Goal: Navigation & Orientation: Find specific page/section

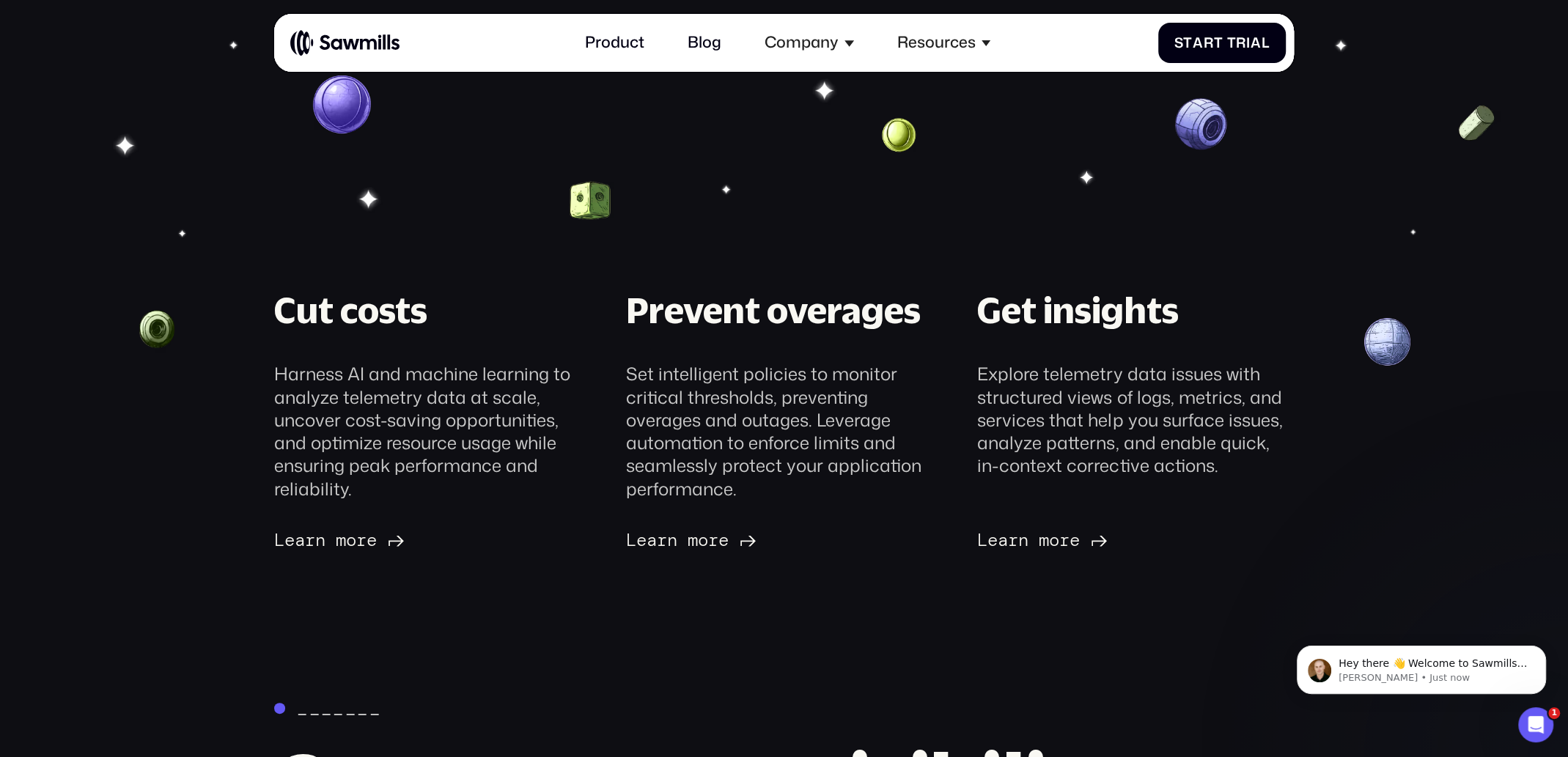
scroll to position [459, 0]
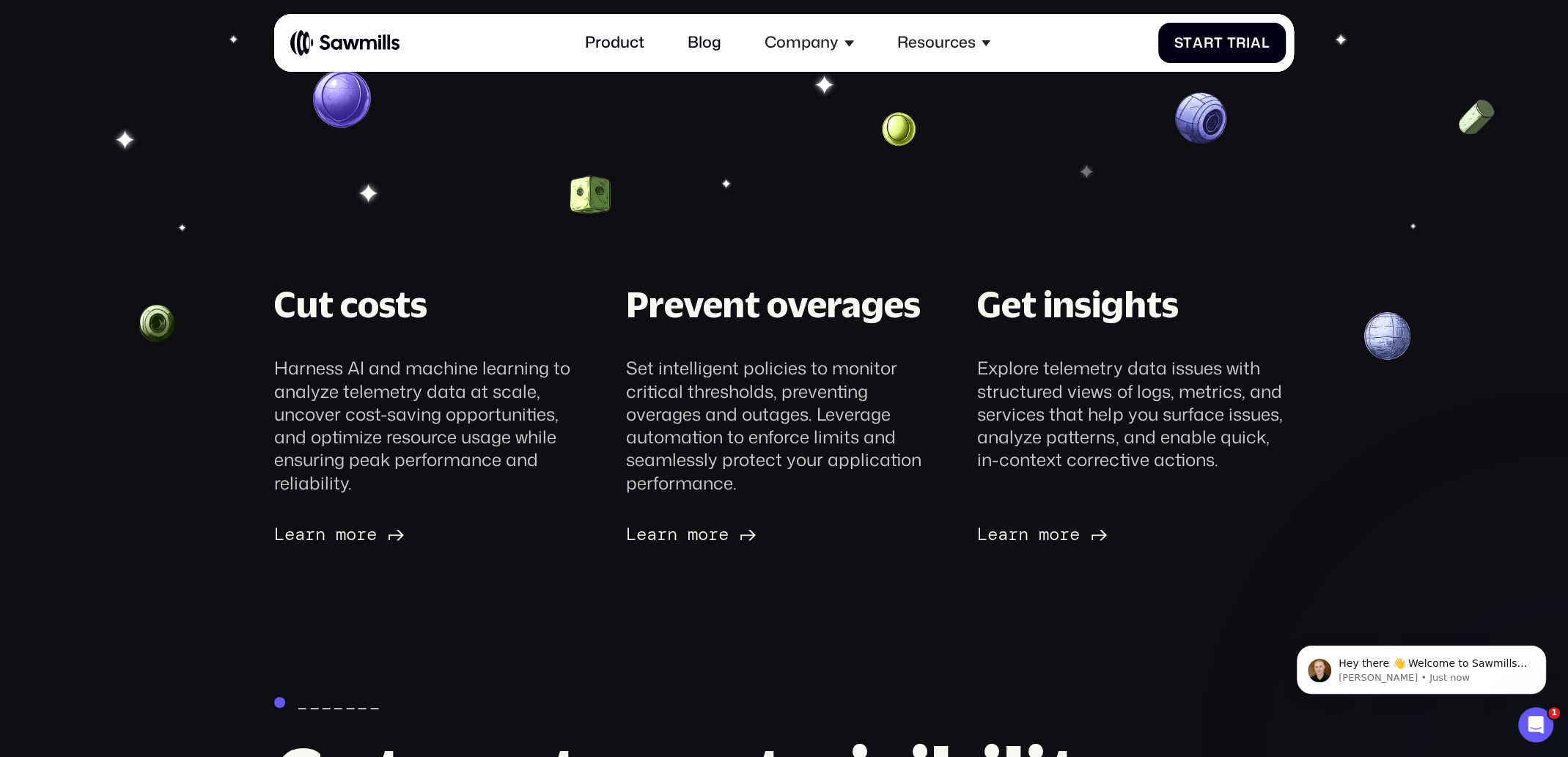
click at [1275, 498] on div "Get insights Explore telemetry data issues with structured views of logs, metri…" at bounding box center [1135, 412] width 351 height 265
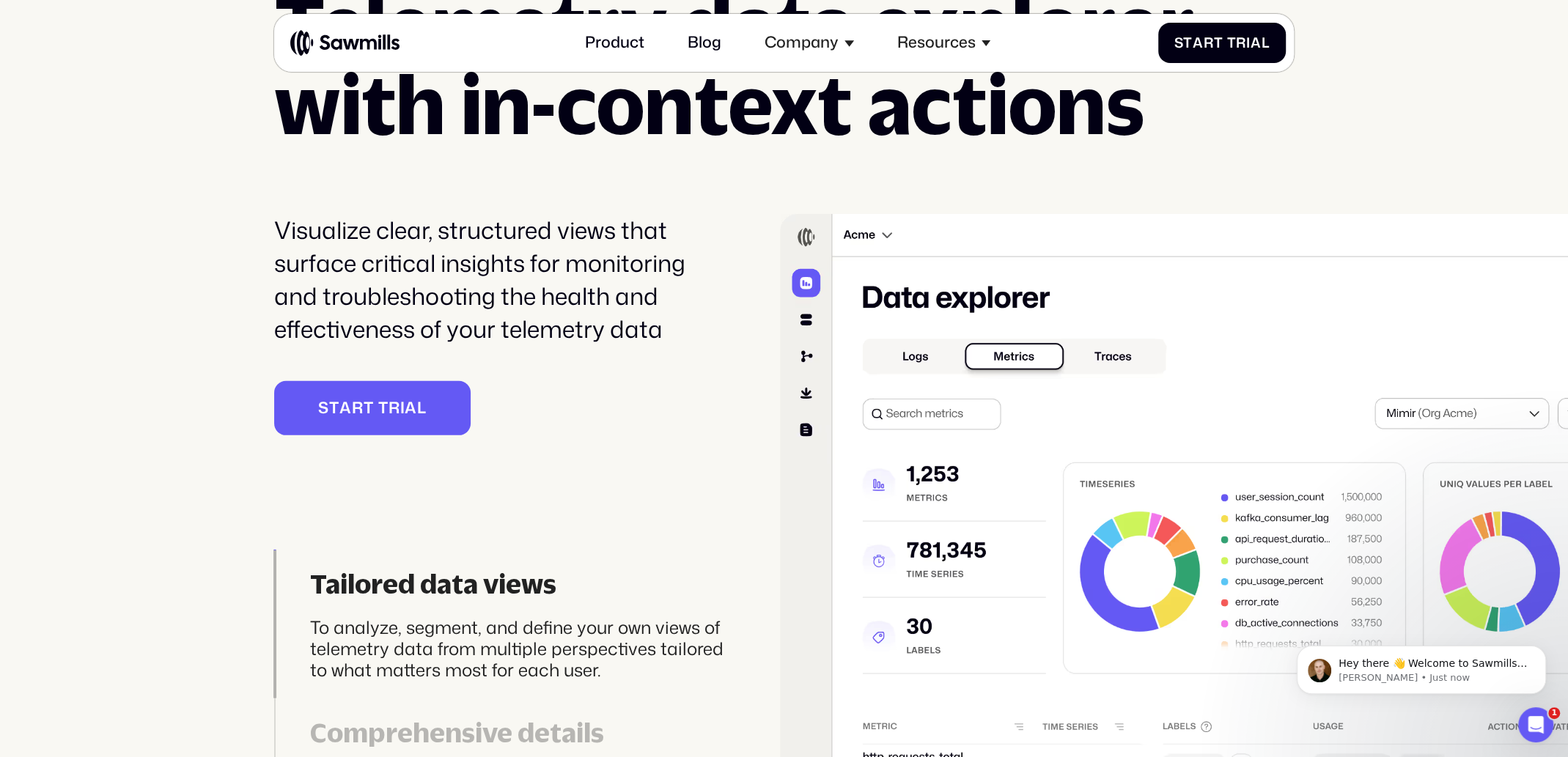
scroll to position [4285, 0]
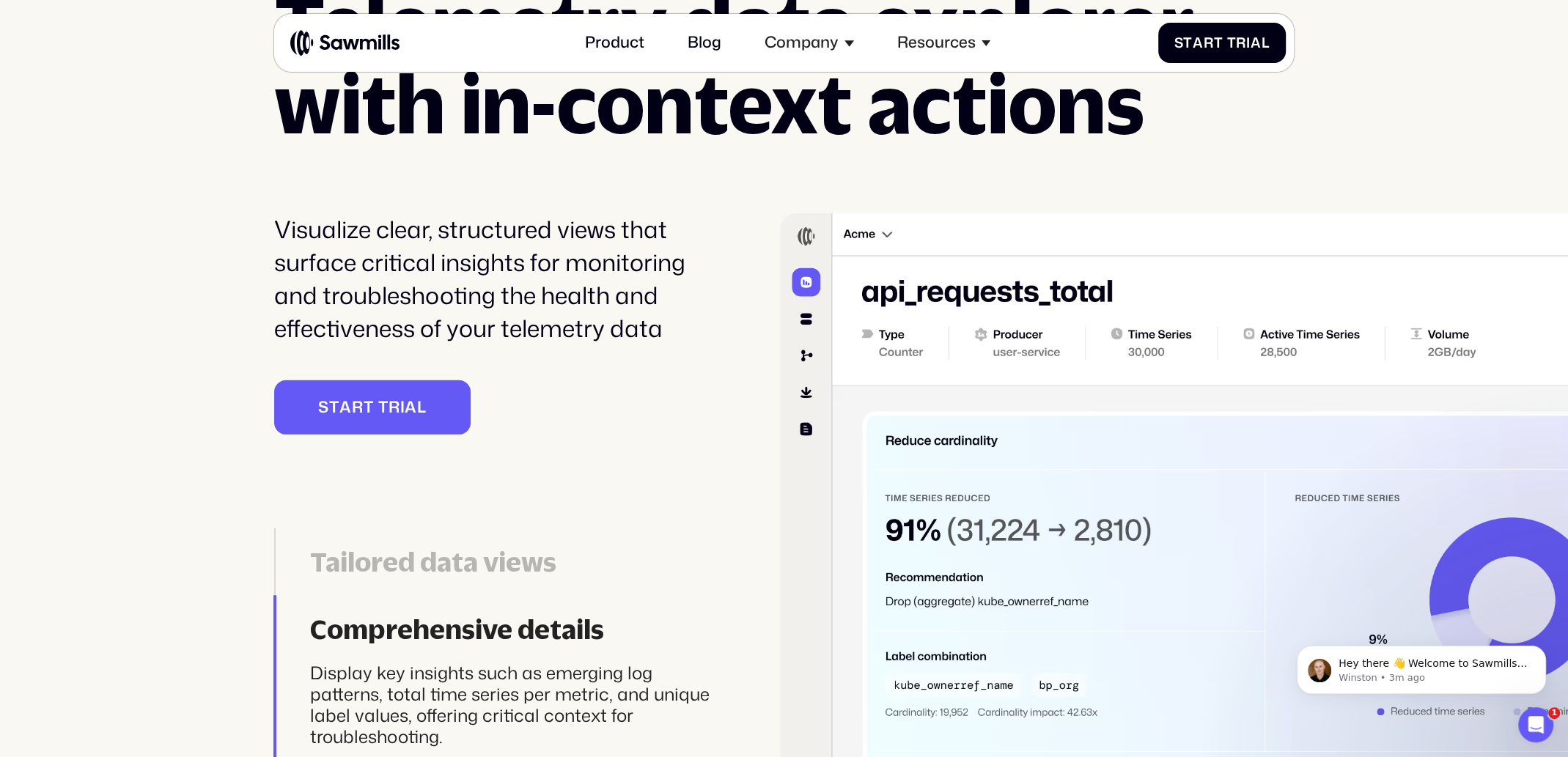
click at [253, 627] on div "________ Telemetry data explorer with in-context actions Visualize clear, struc…" at bounding box center [784, 386] width 1568 height 894
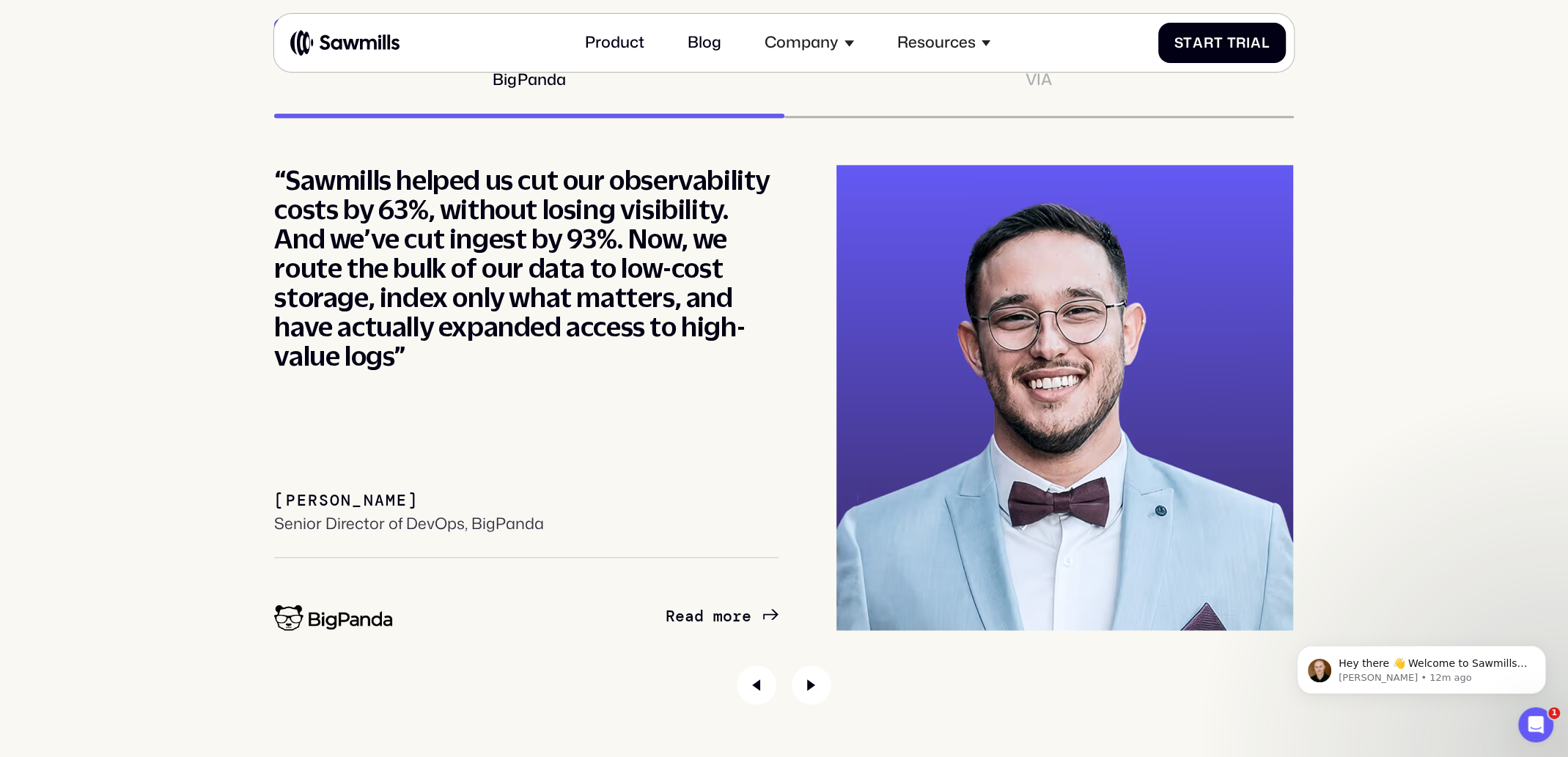
scroll to position [7279, 0]
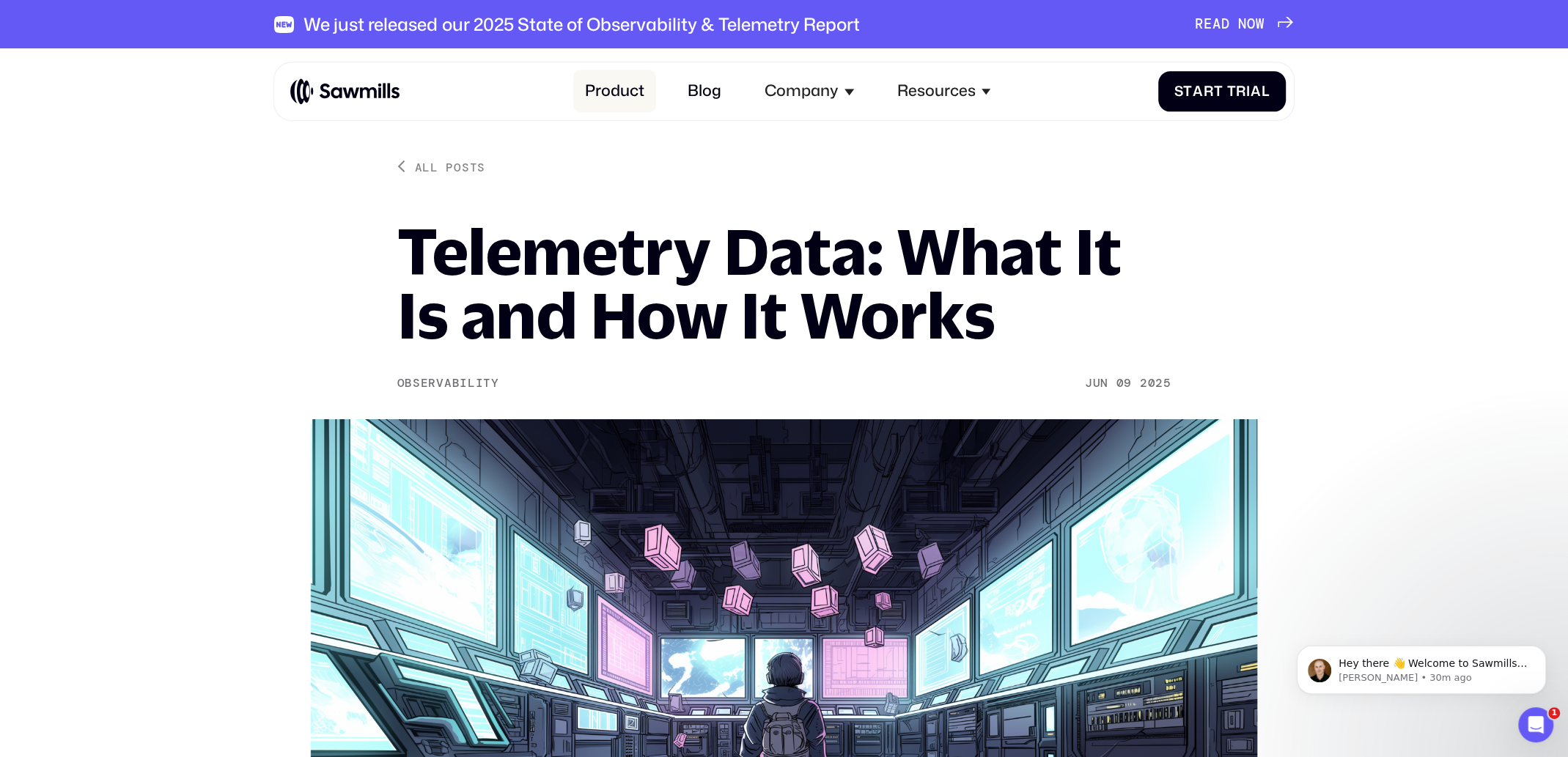
click at [615, 93] on link "Product" at bounding box center [614, 92] width 83 height 42
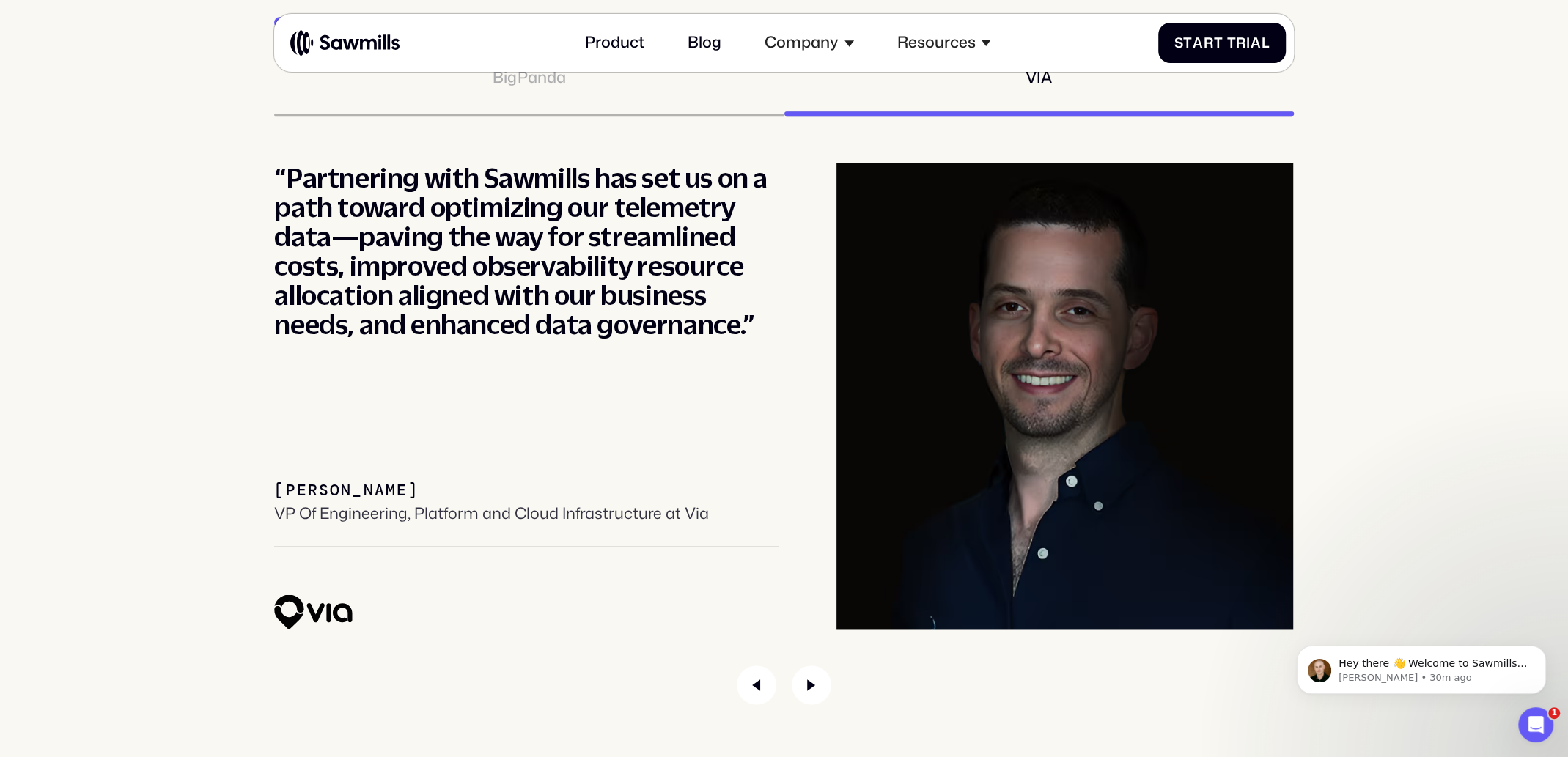
click at [272, 652] on div "Customers BigPanda VIA “Partnering with Sawmills has set us on a path toward op…" at bounding box center [784, 357] width 1529 height 693
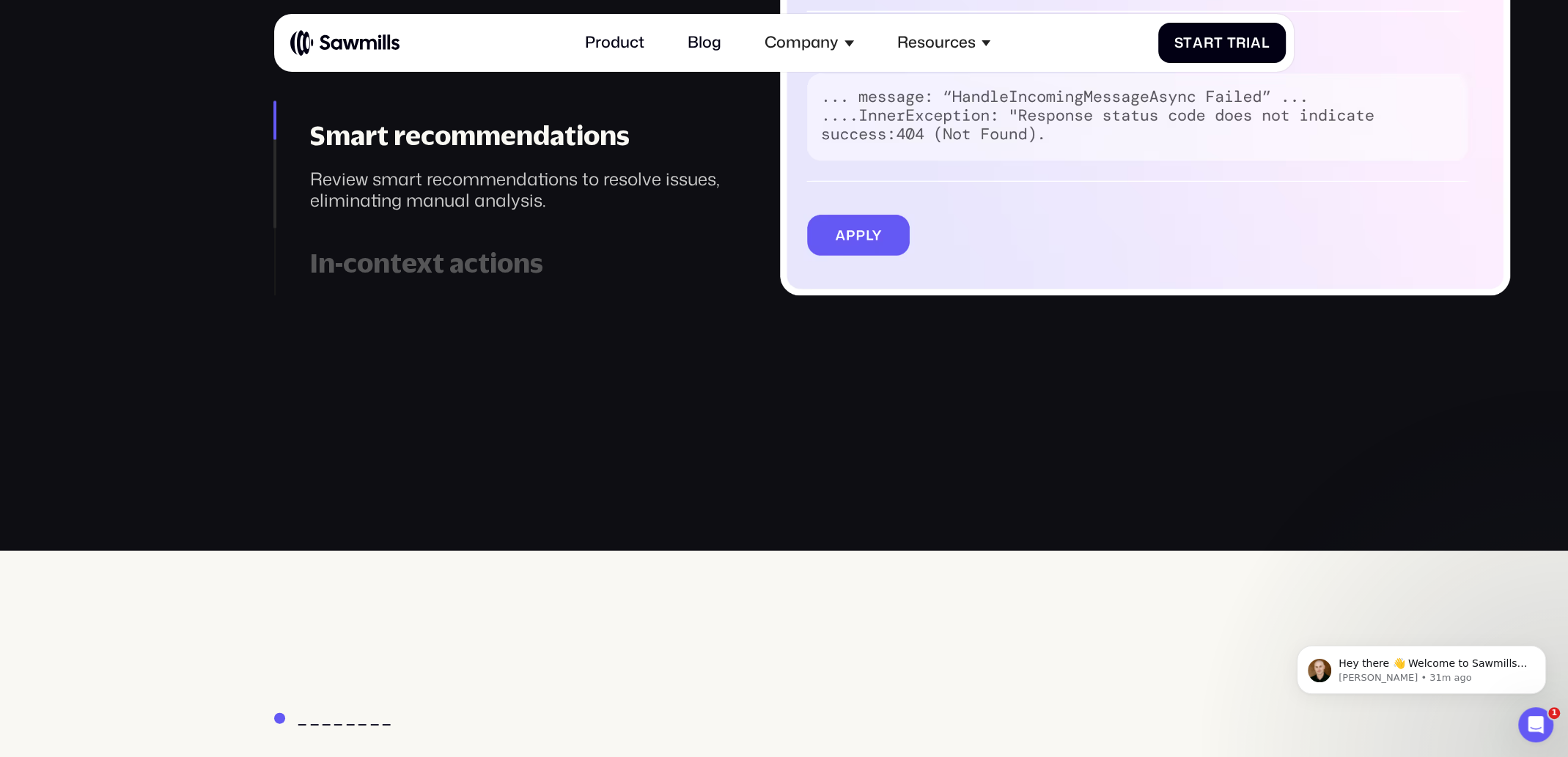
scroll to position [2764, 0]
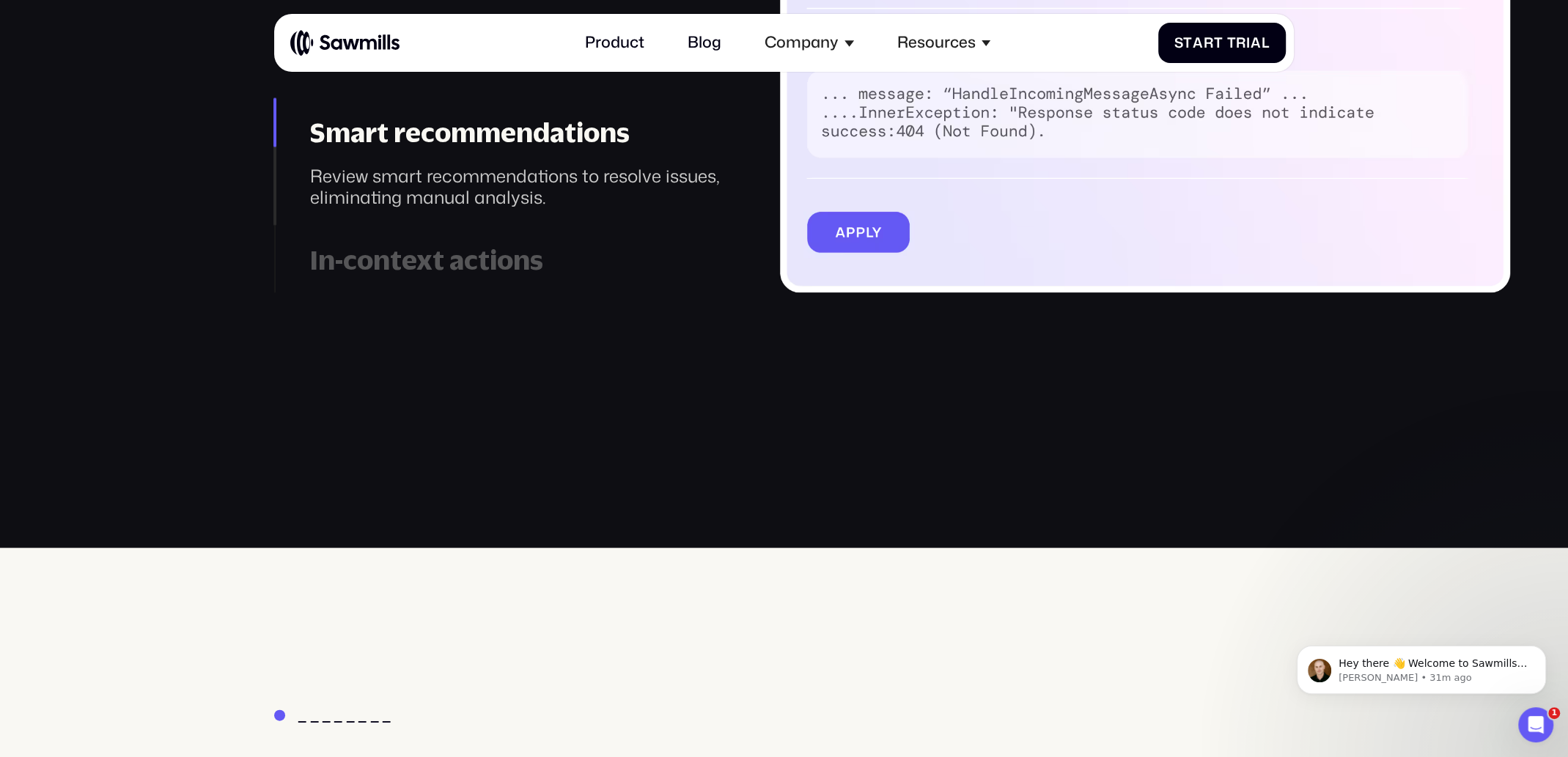
click at [450, 262] on div "In-context actions" at bounding box center [518, 259] width 416 height 33
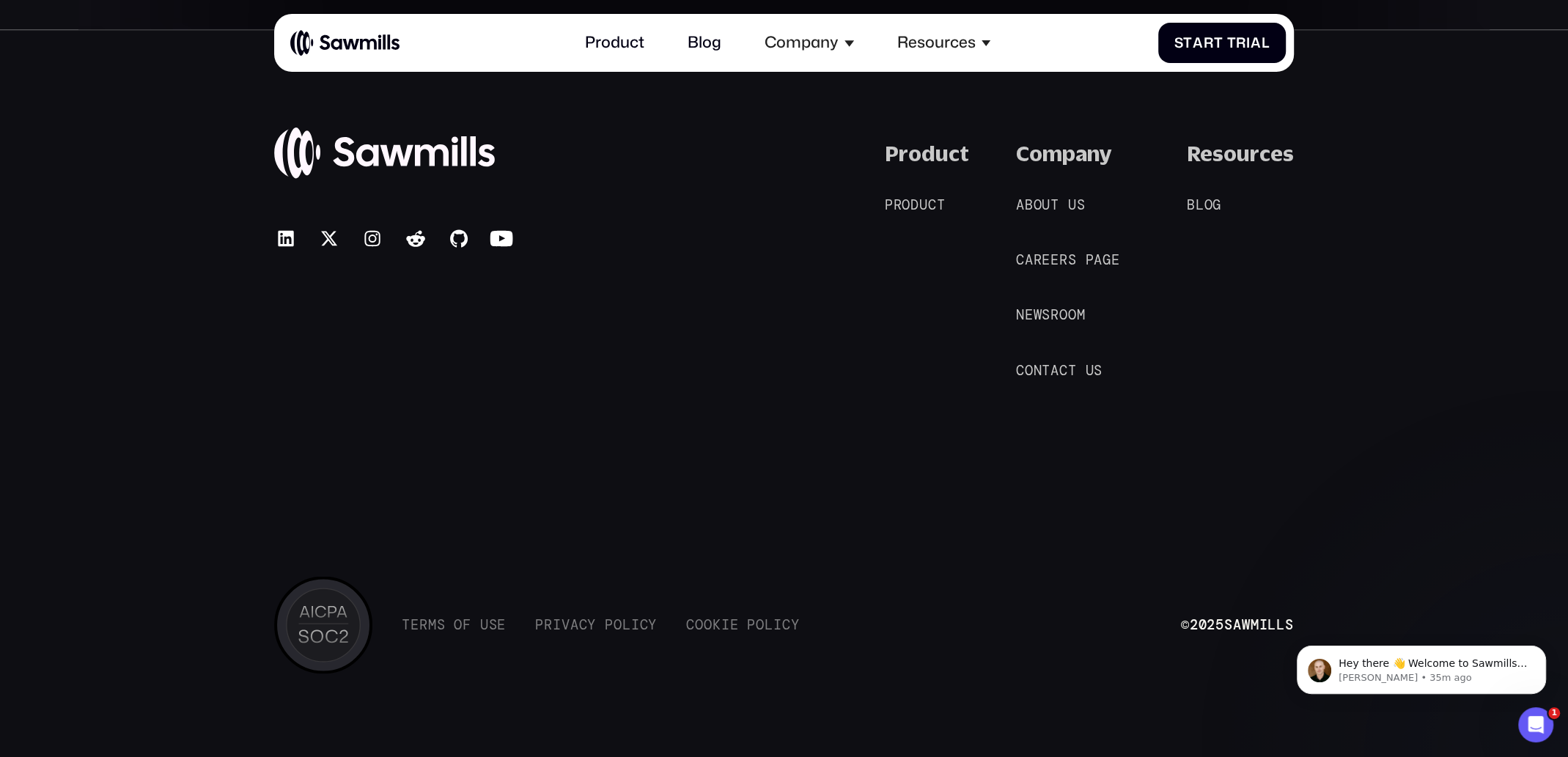
scroll to position [8069, 0]
click at [1041, 250] on span "r" at bounding box center [1037, 257] width 9 height 16
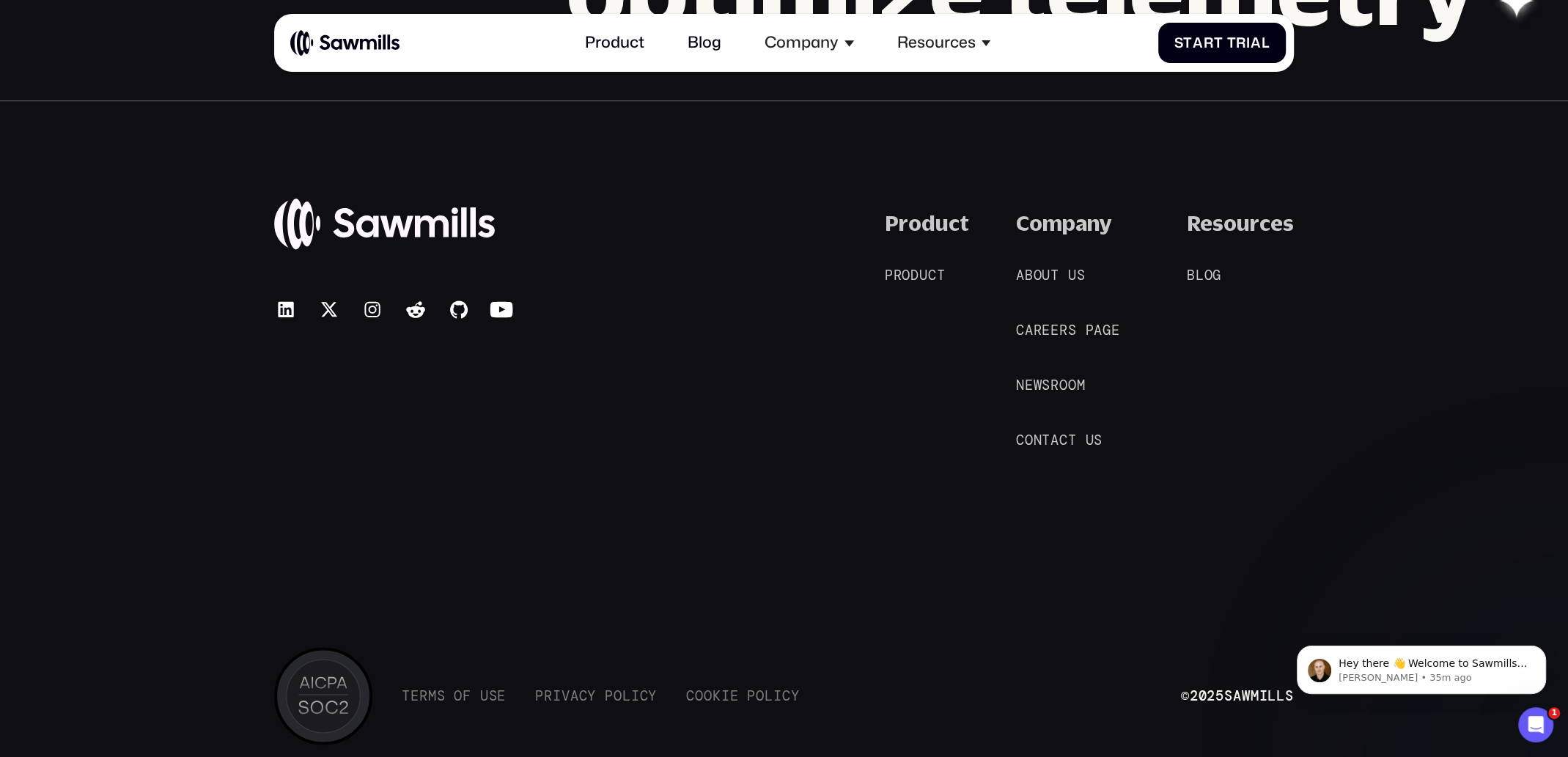
scroll to position [2051, 0]
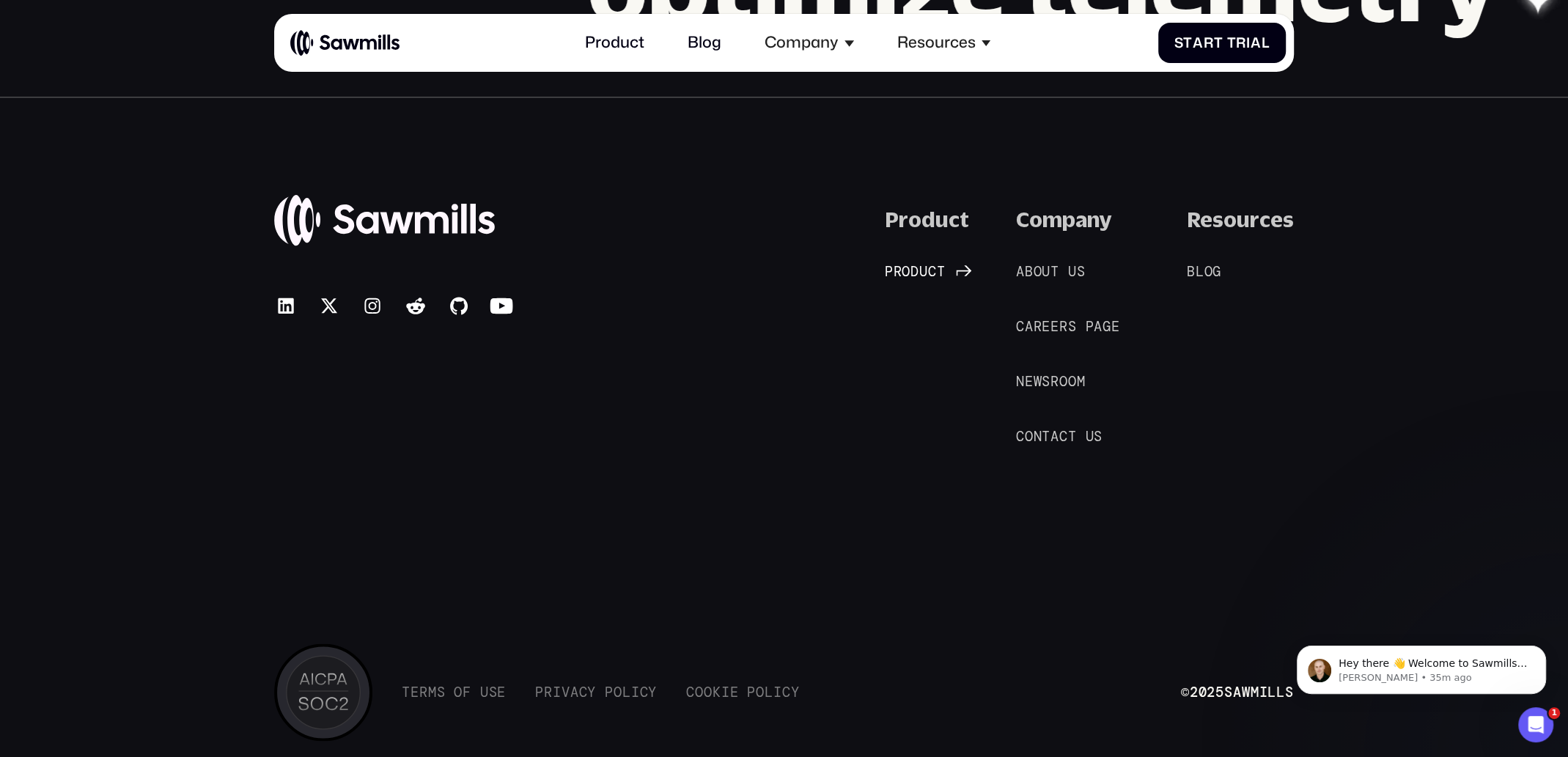
click at [925, 275] on span "u" at bounding box center [924, 272] width 9 height 16
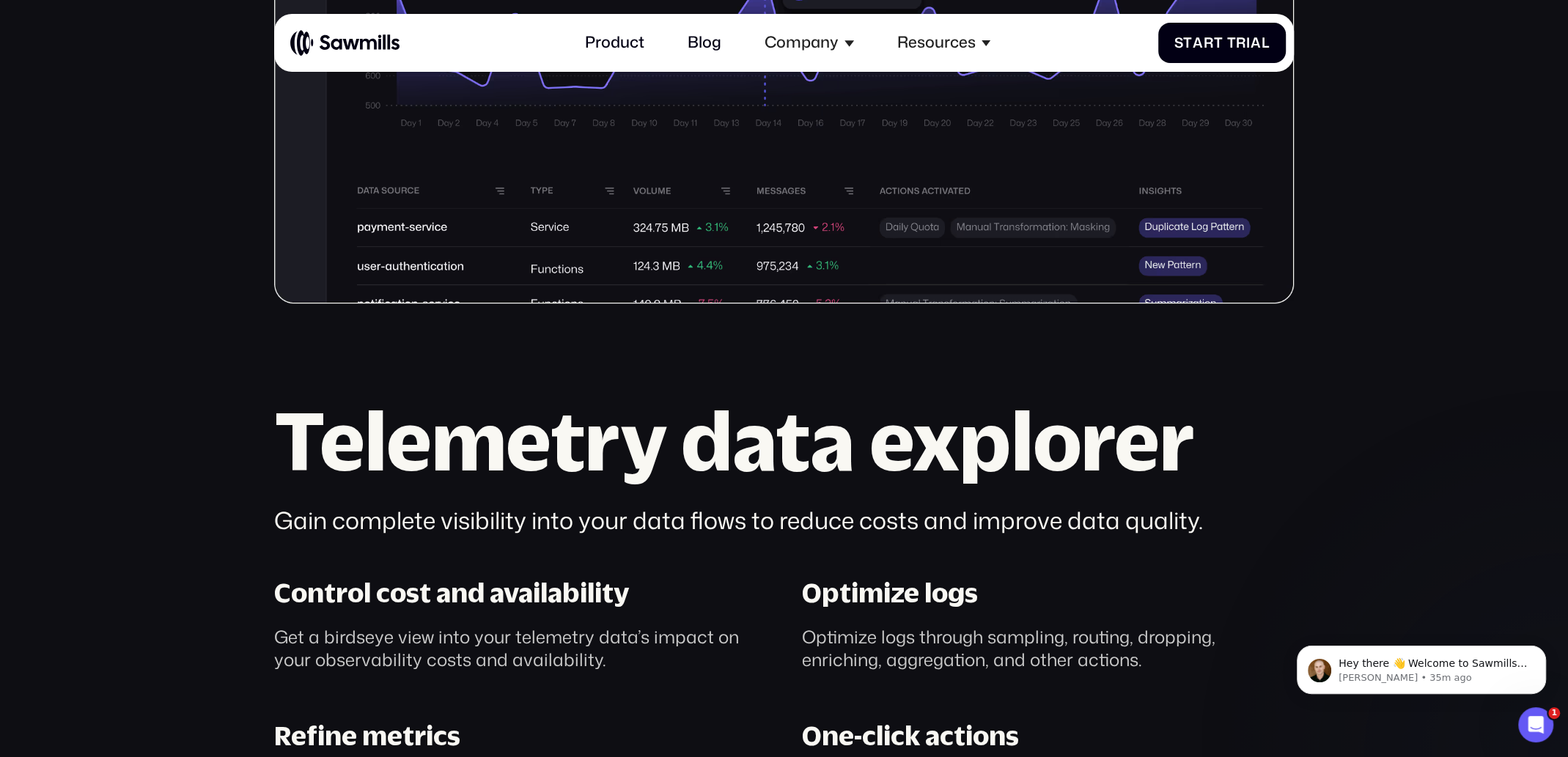
scroll to position [934, 0]
